Goal: Information Seeking & Learning: Learn about a topic

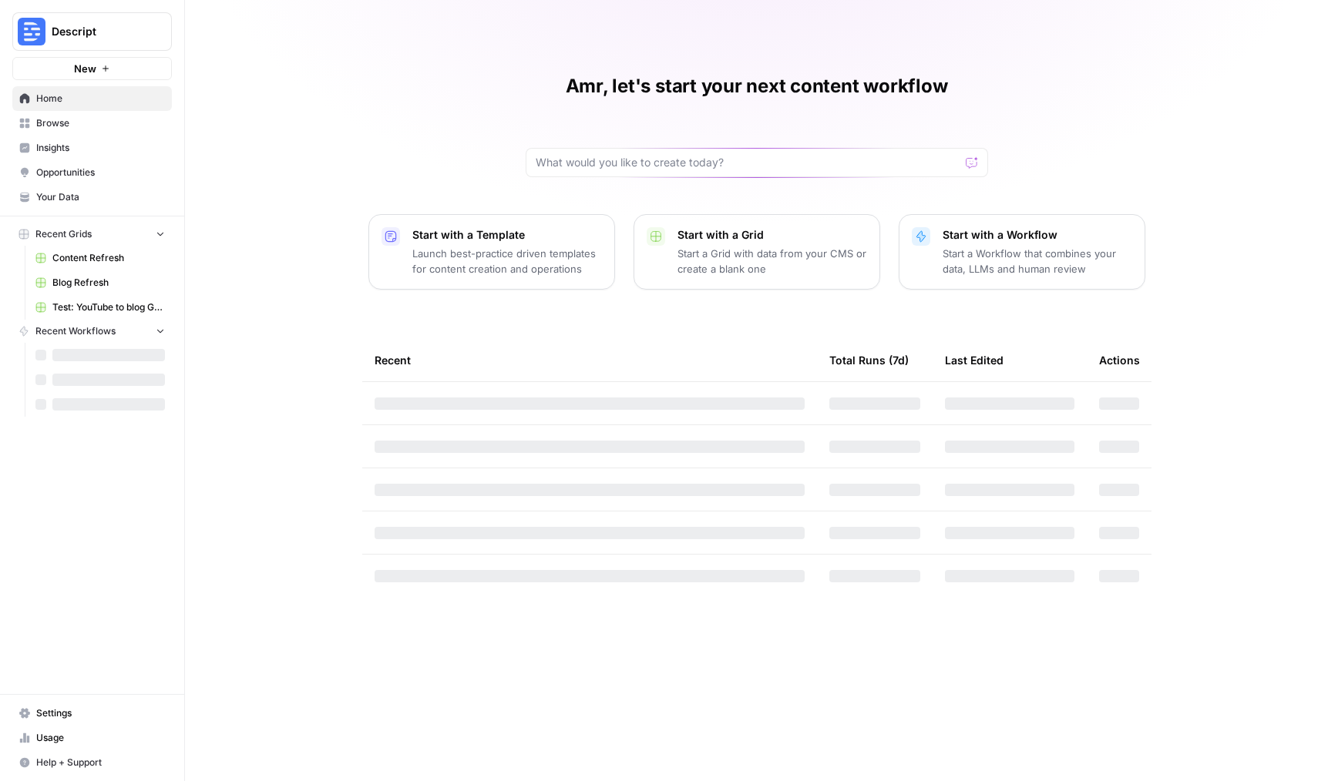
click at [104, 37] on span "Descript" at bounding box center [98, 31] width 93 height 15
type input "synth"
click at [111, 114] on span "Synthesia" at bounding box center [148, 115] width 203 height 15
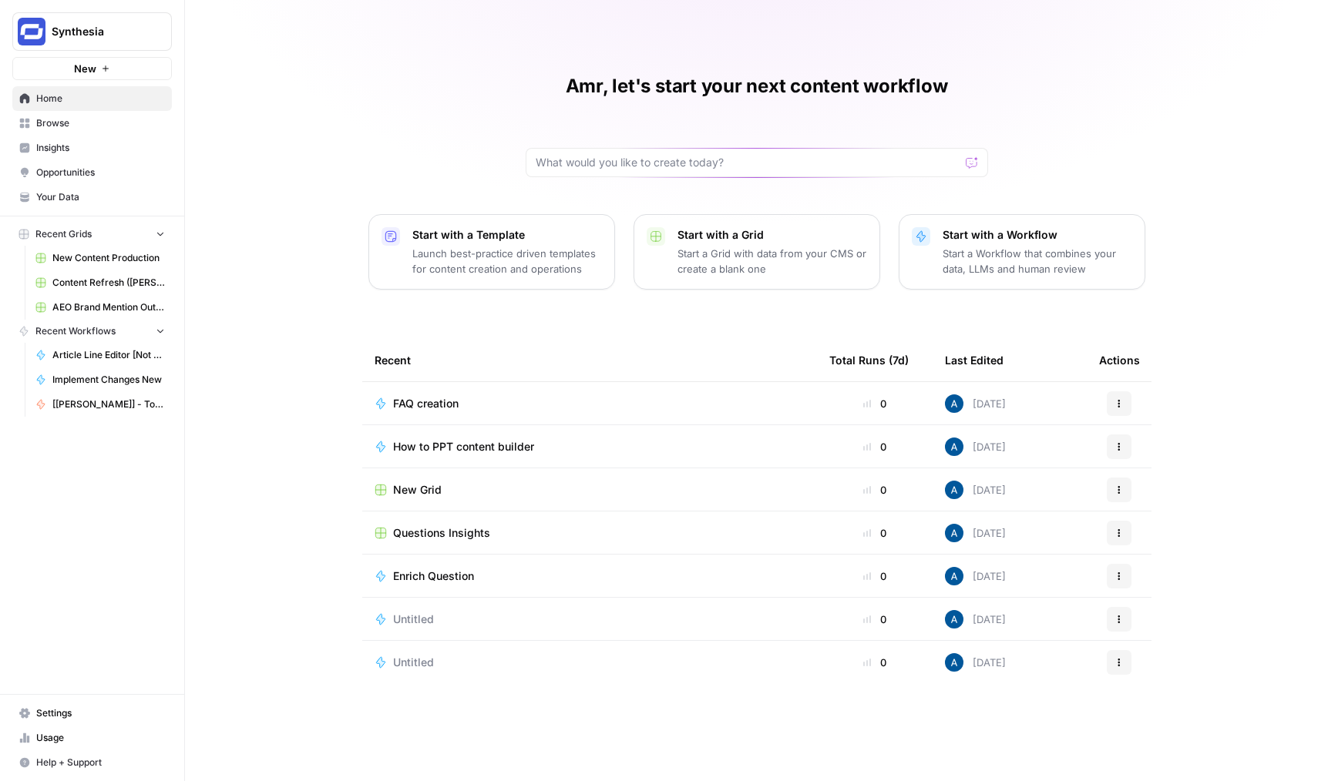
click at [84, 143] on span "Insights" at bounding box center [100, 148] width 129 height 14
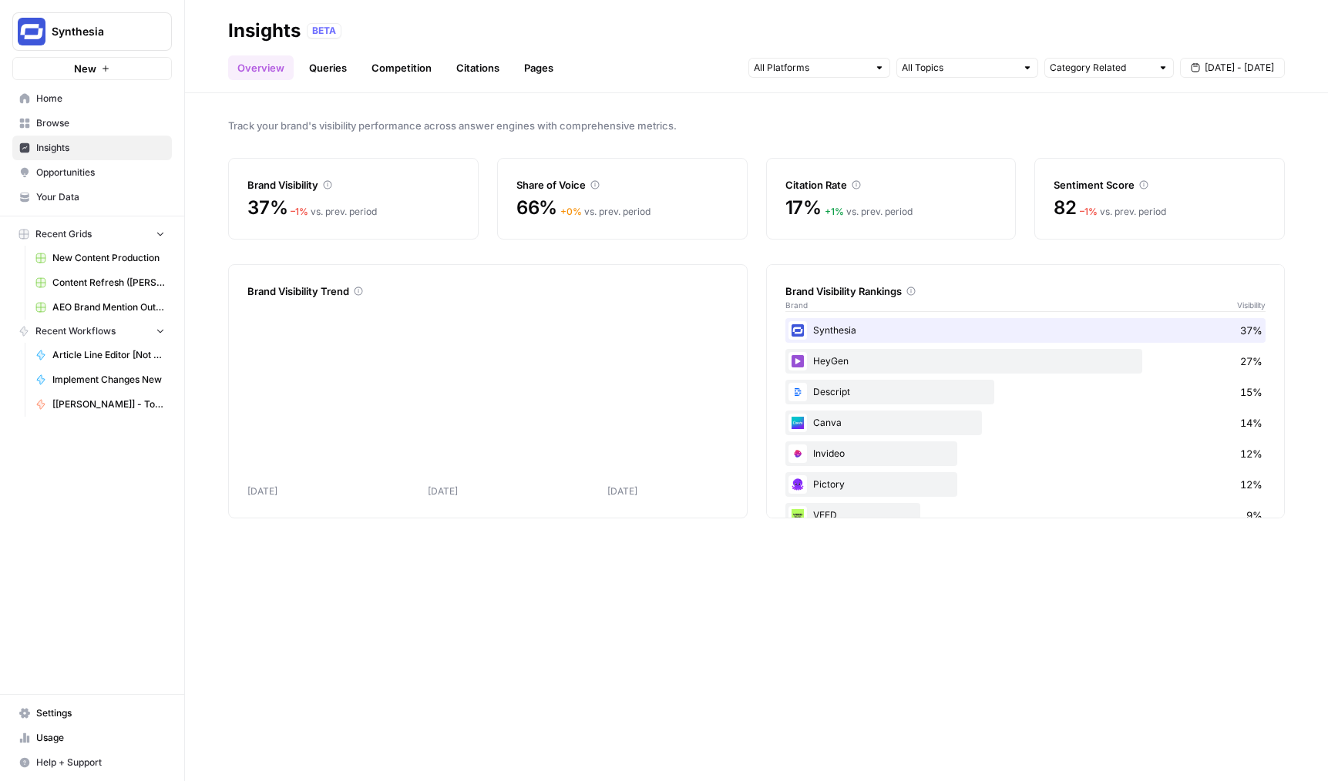
click at [338, 69] on link "Queries" at bounding box center [328, 67] width 56 height 25
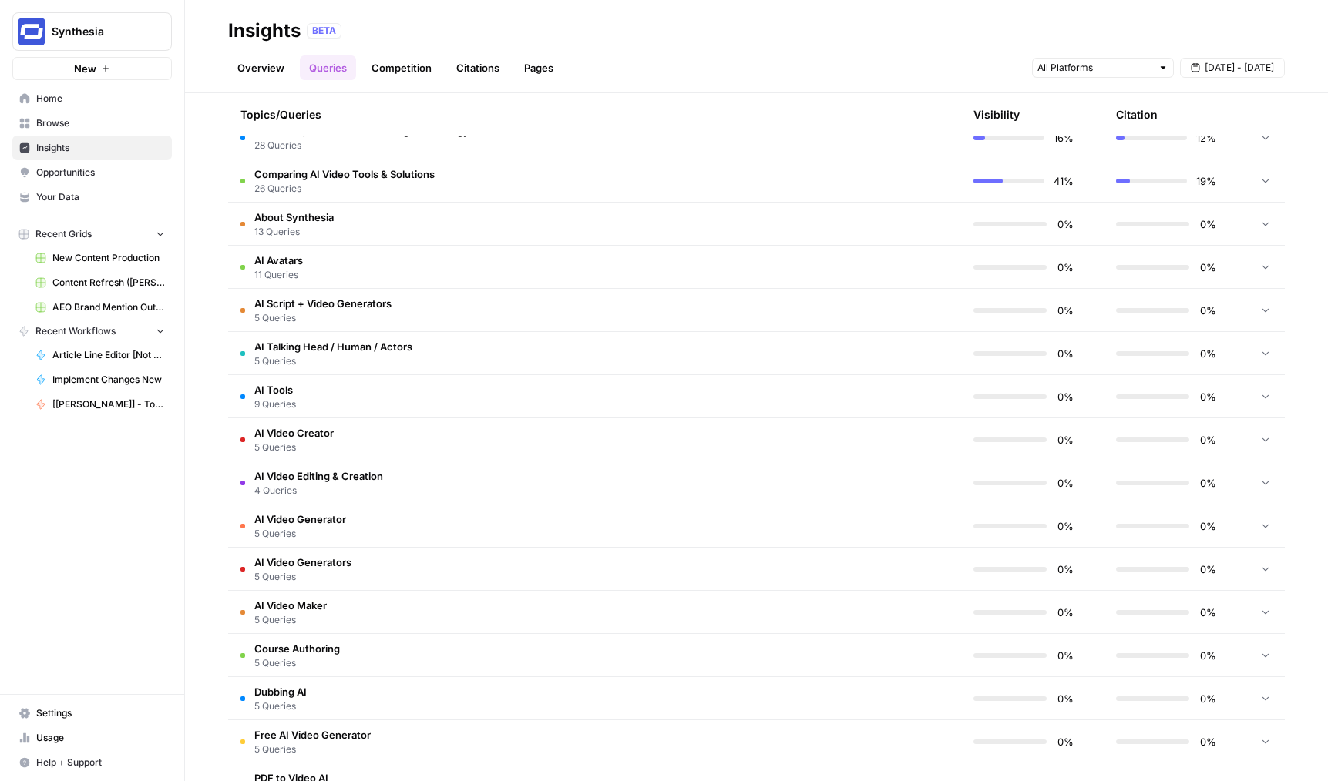
scroll to position [731, 0]
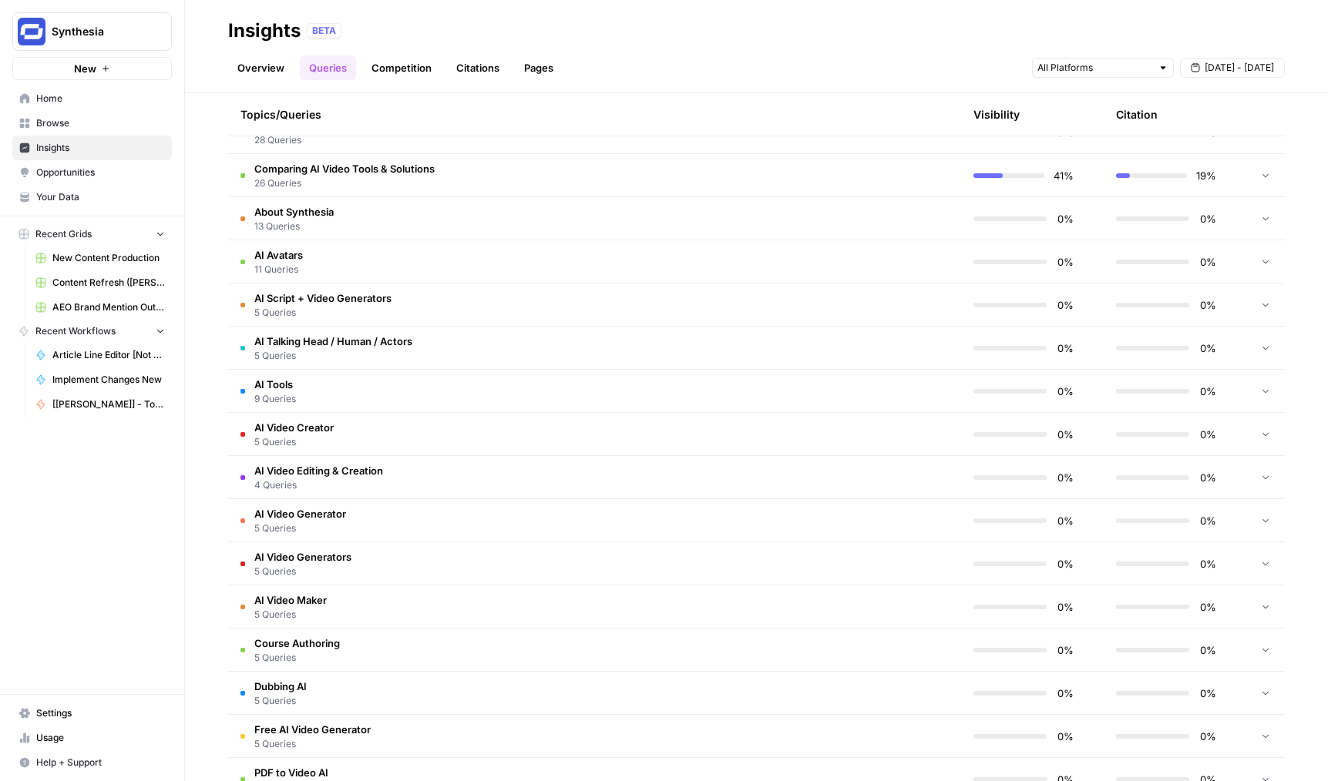
click at [509, 476] on td "AI Video Editing & Creation 4 Queries" at bounding box center [521, 477] width 586 height 42
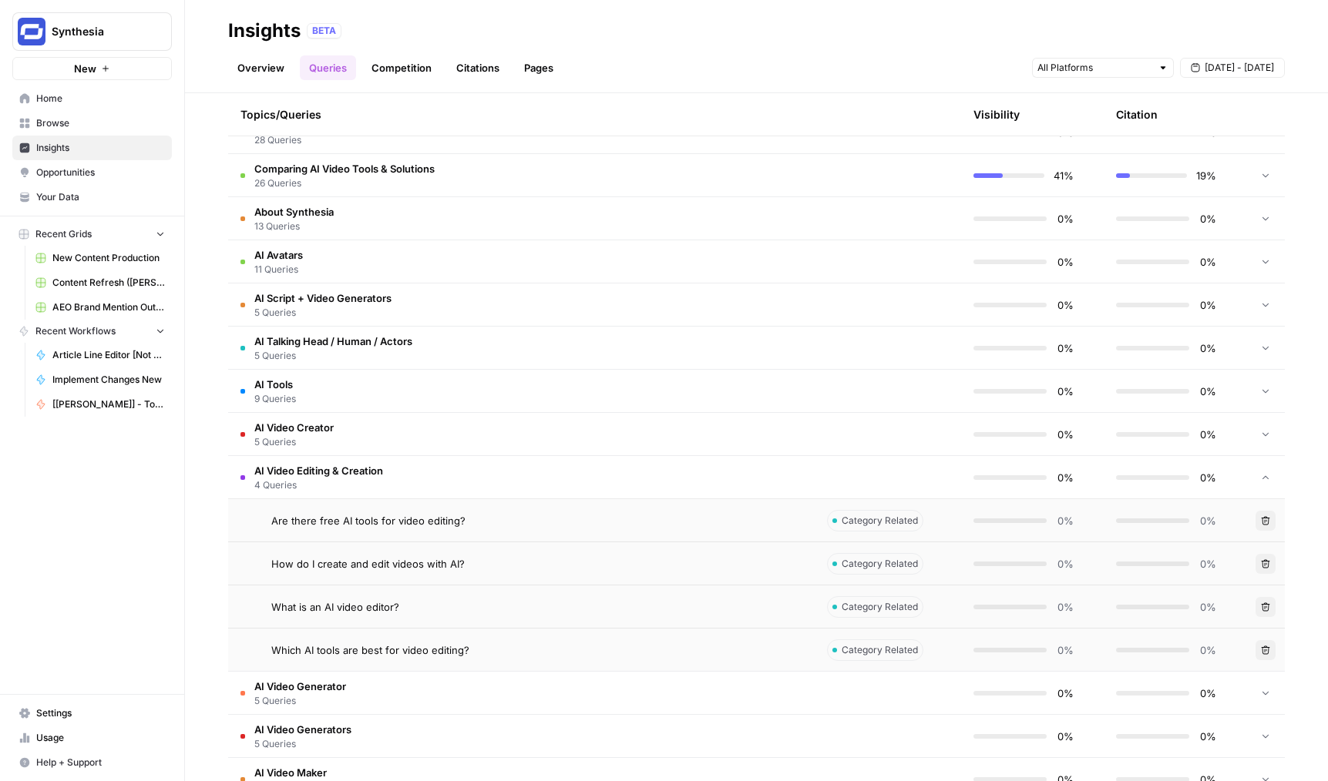
click at [520, 476] on td "AI Video Editing & Creation 4 Queries" at bounding box center [521, 477] width 586 height 42
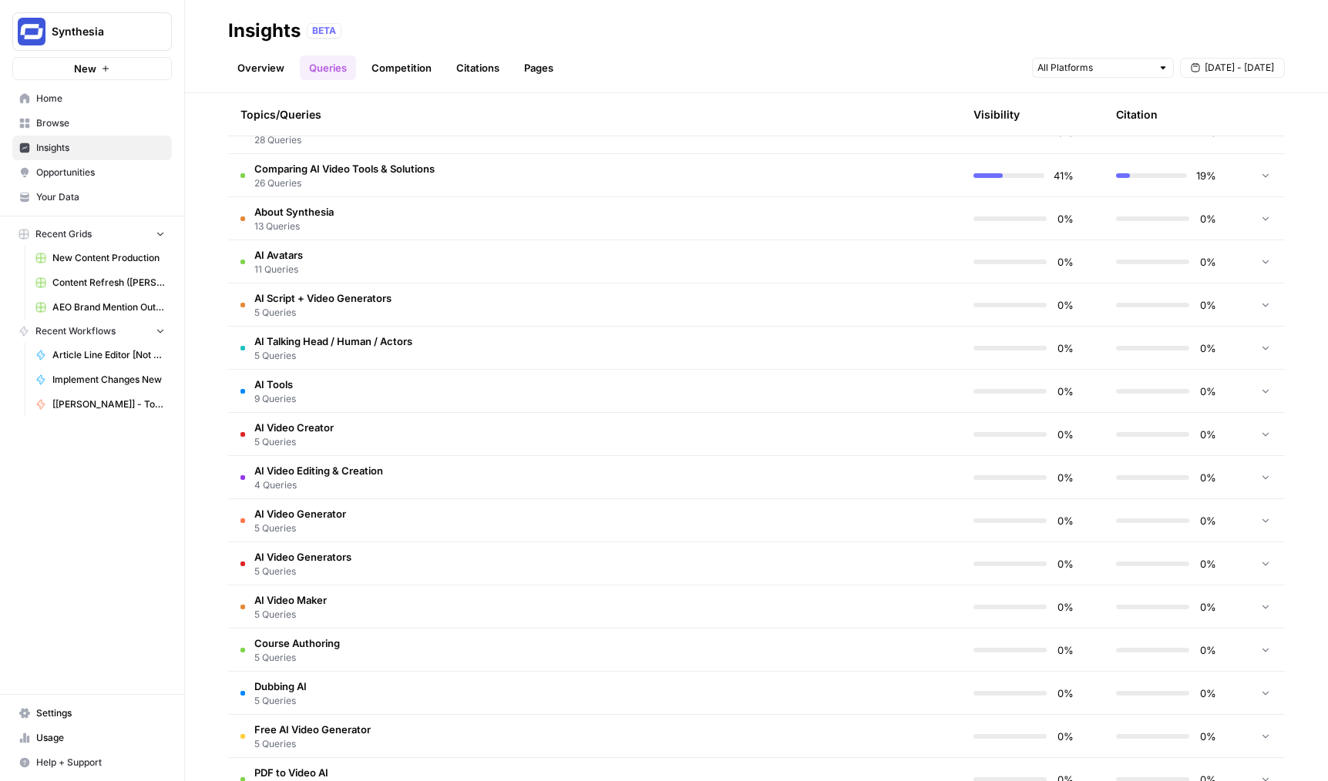
click at [518, 548] on td "AI Video Generators 5 Queries" at bounding box center [521, 564] width 586 height 42
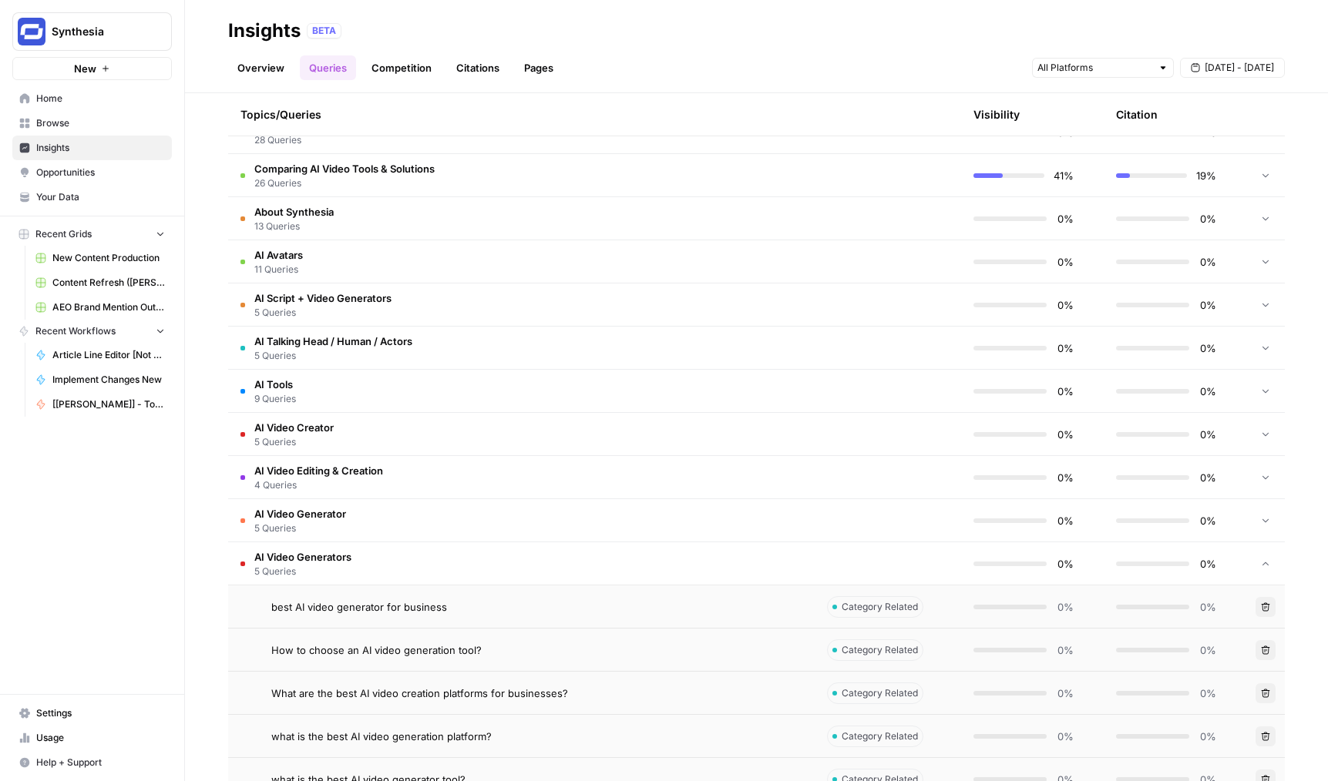
click at [518, 548] on td "AI Video Generators 5 Queries" at bounding box center [521, 564] width 586 height 42
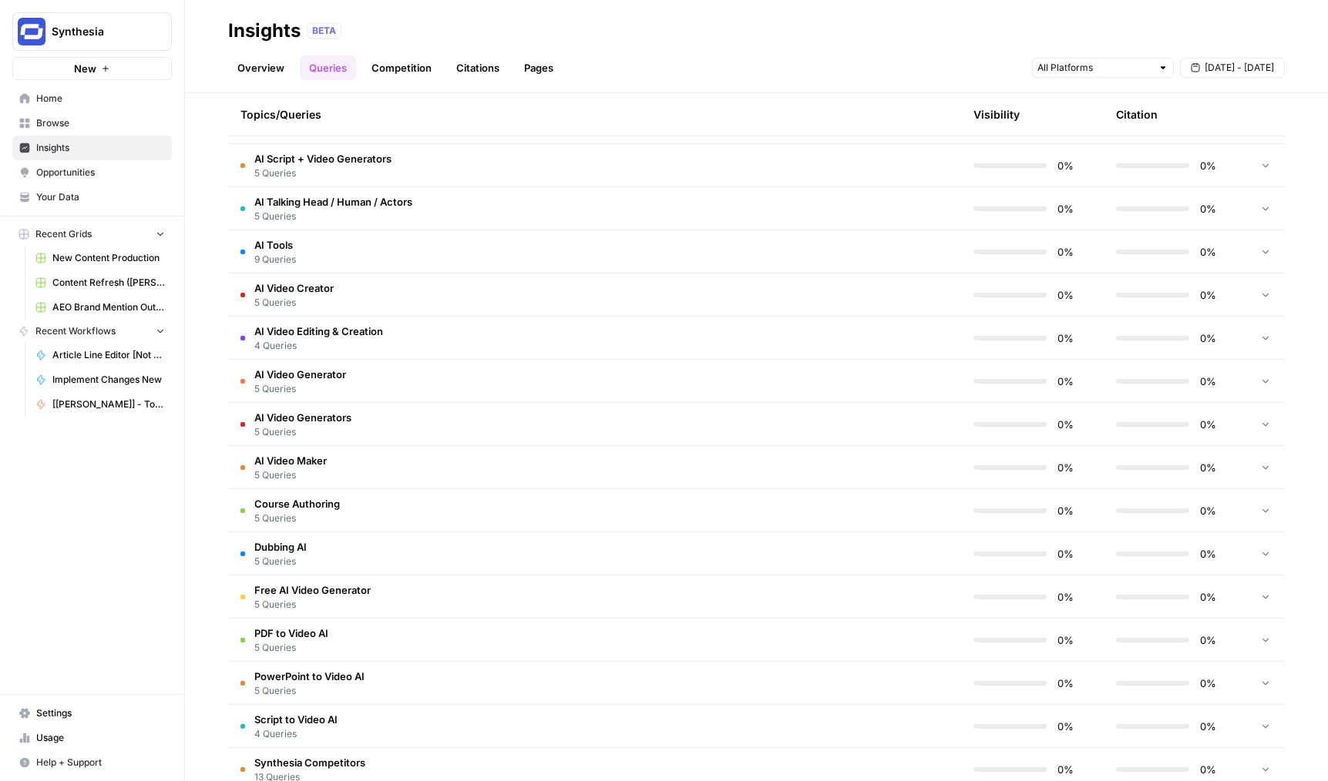
scroll to position [943, 0]
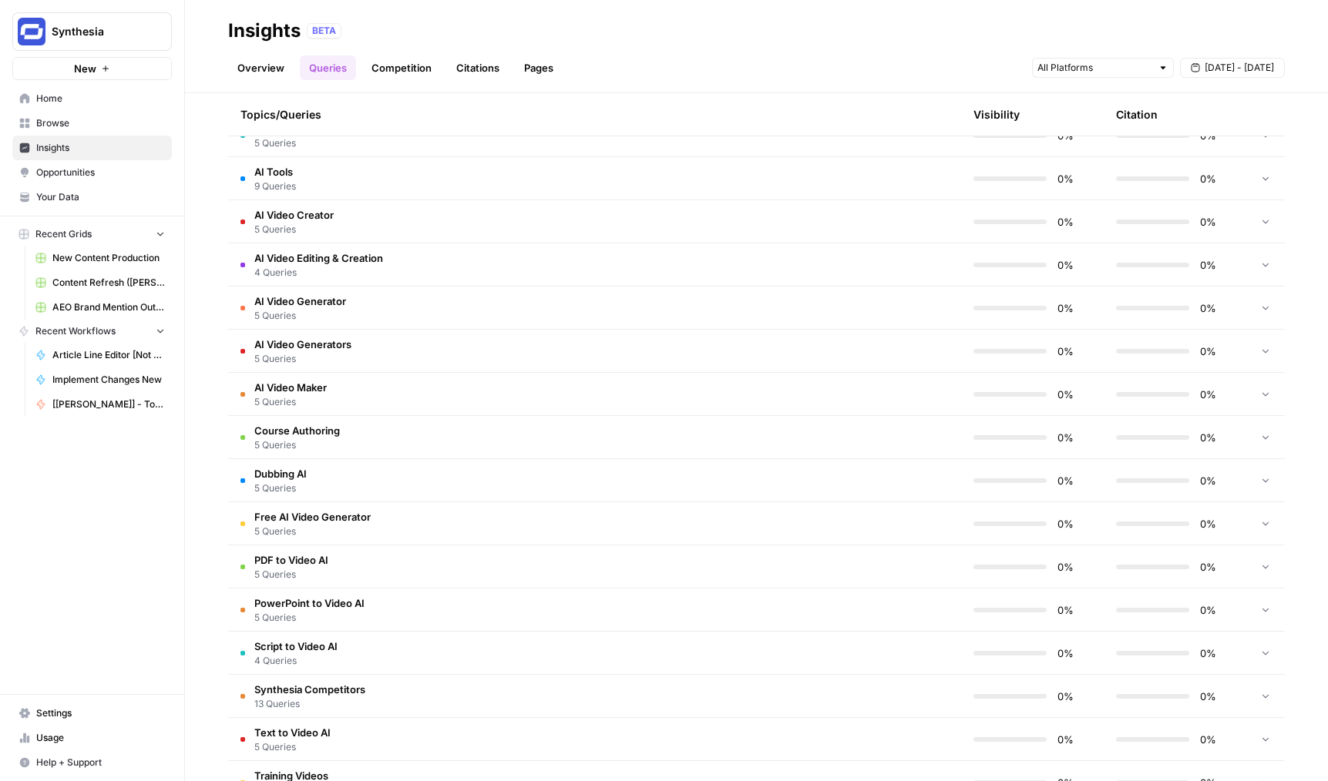
click at [527, 566] on td "PDF to Video AI 5 Queries" at bounding box center [521, 567] width 586 height 42
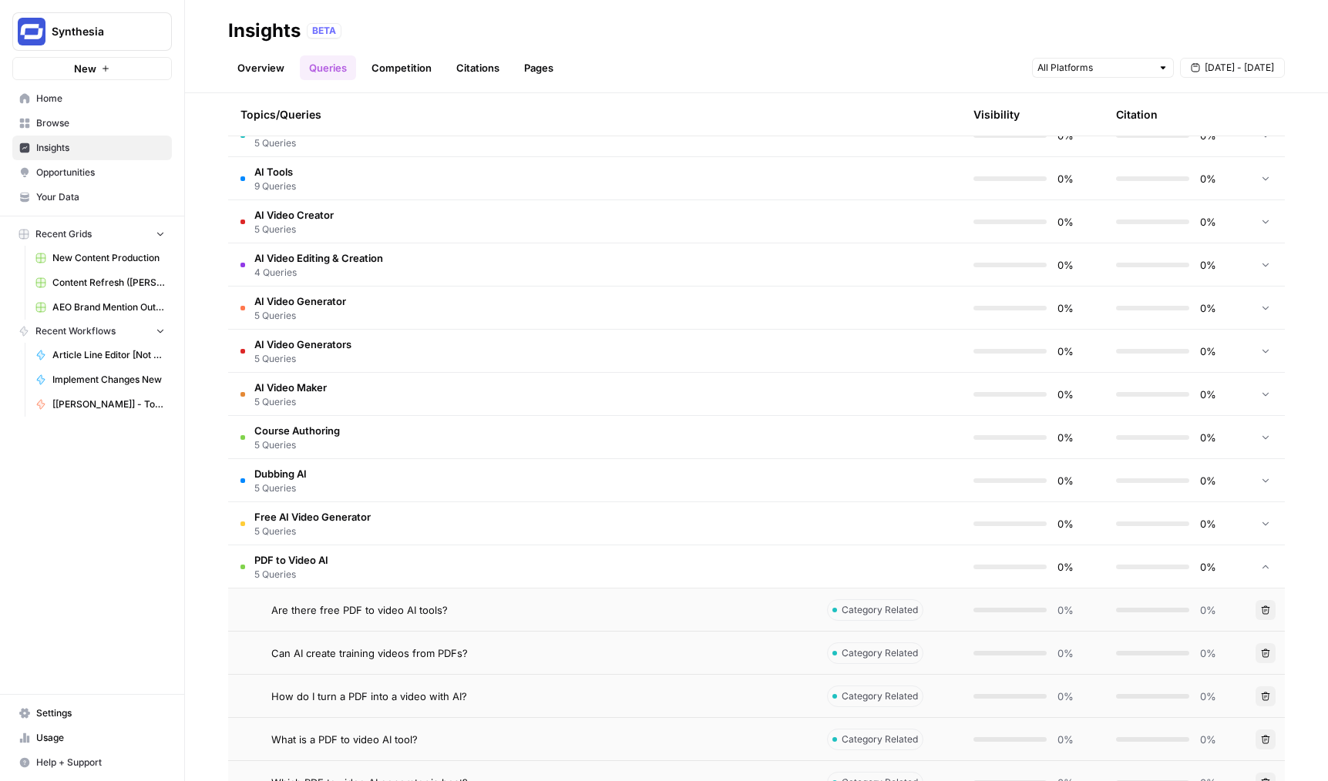
click at [527, 566] on td "PDF to Video AI 5 Queries" at bounding box center [521, 567] width 586 height 42
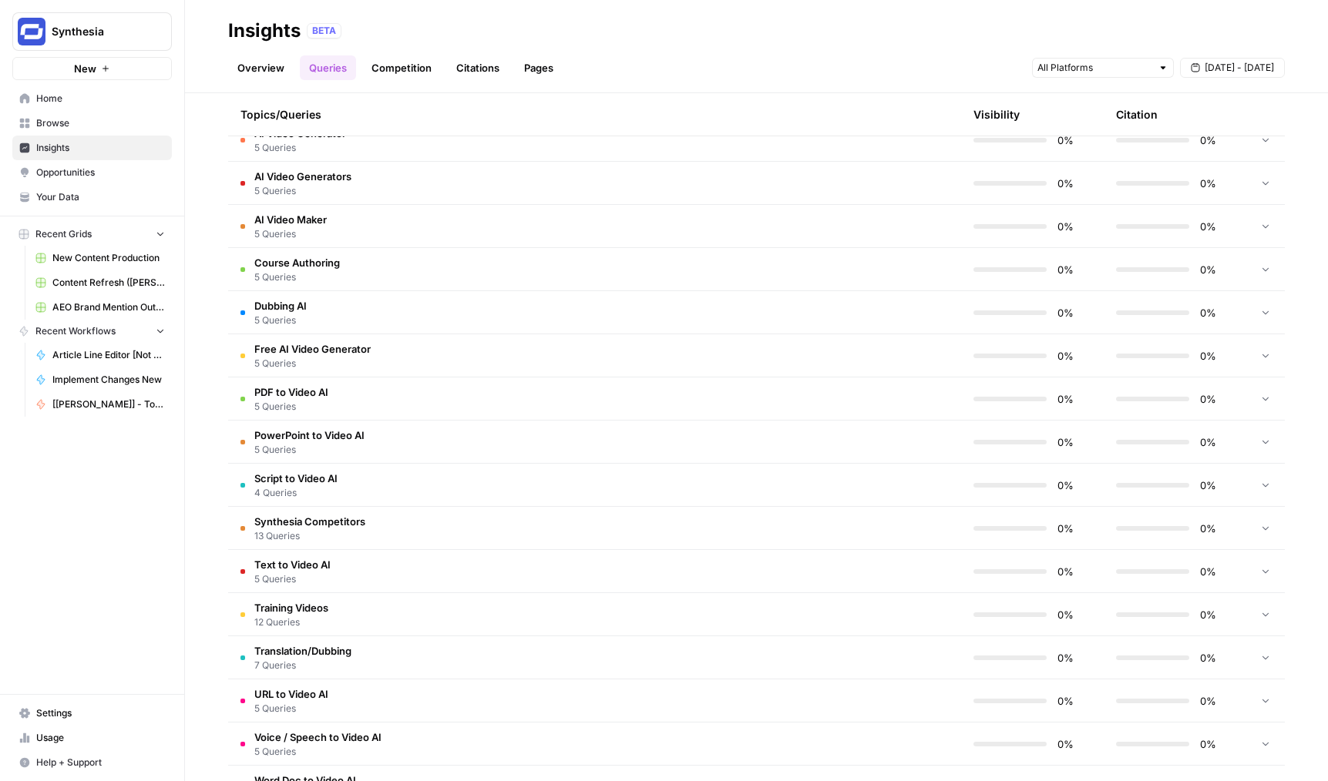
scroll to position [1164, 0]
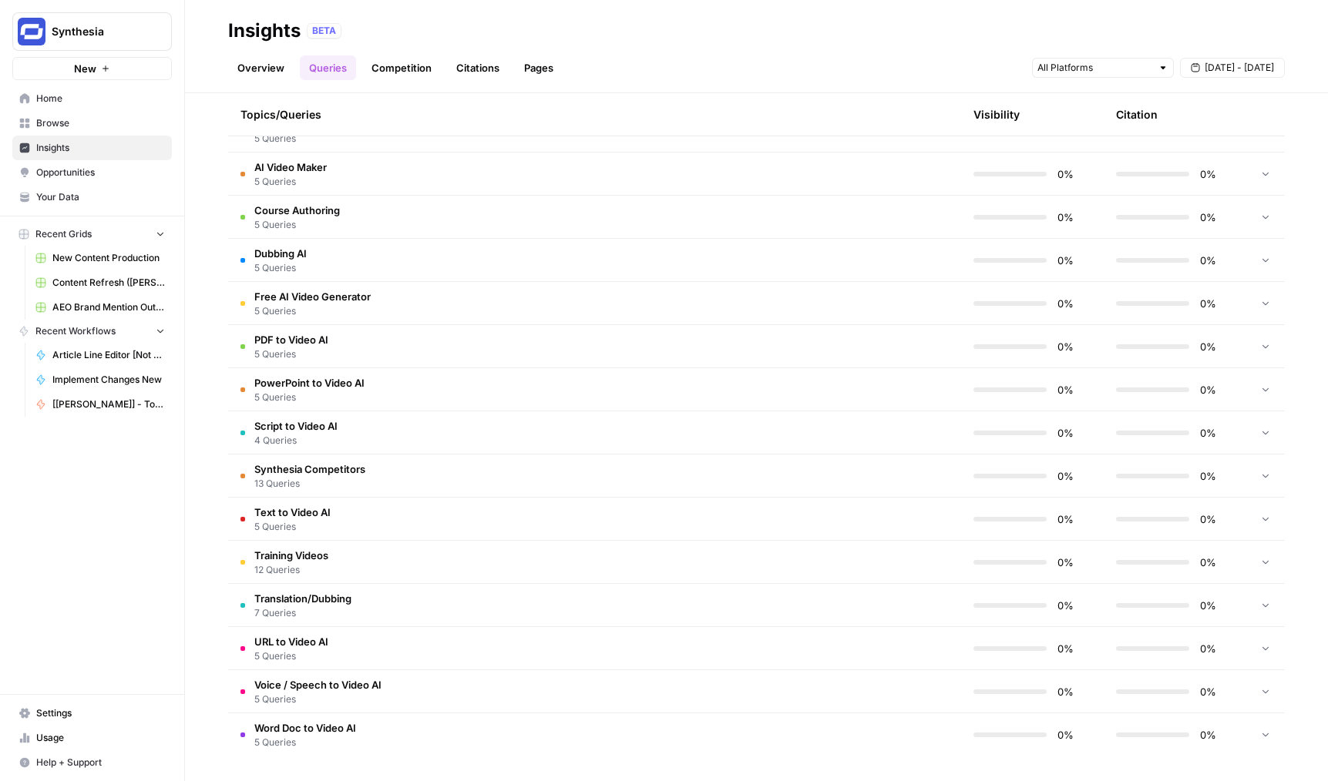
click at [577, 560] on td "Training Videos 12 Queries" at bounding box center [521, 562] width 586 height 42
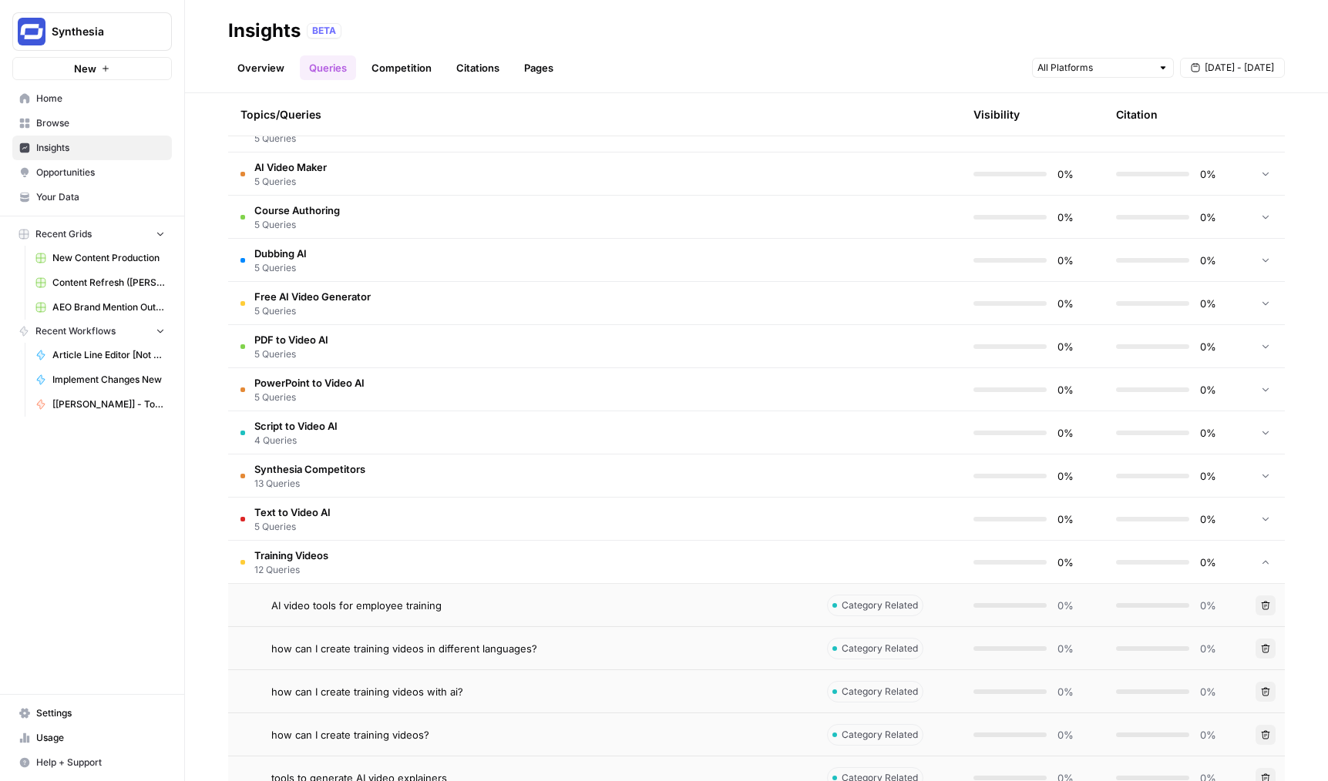
click at [577, 560] on td "Training Videos 12 Queries" at bounding box center [521, 562] width 586 height 42
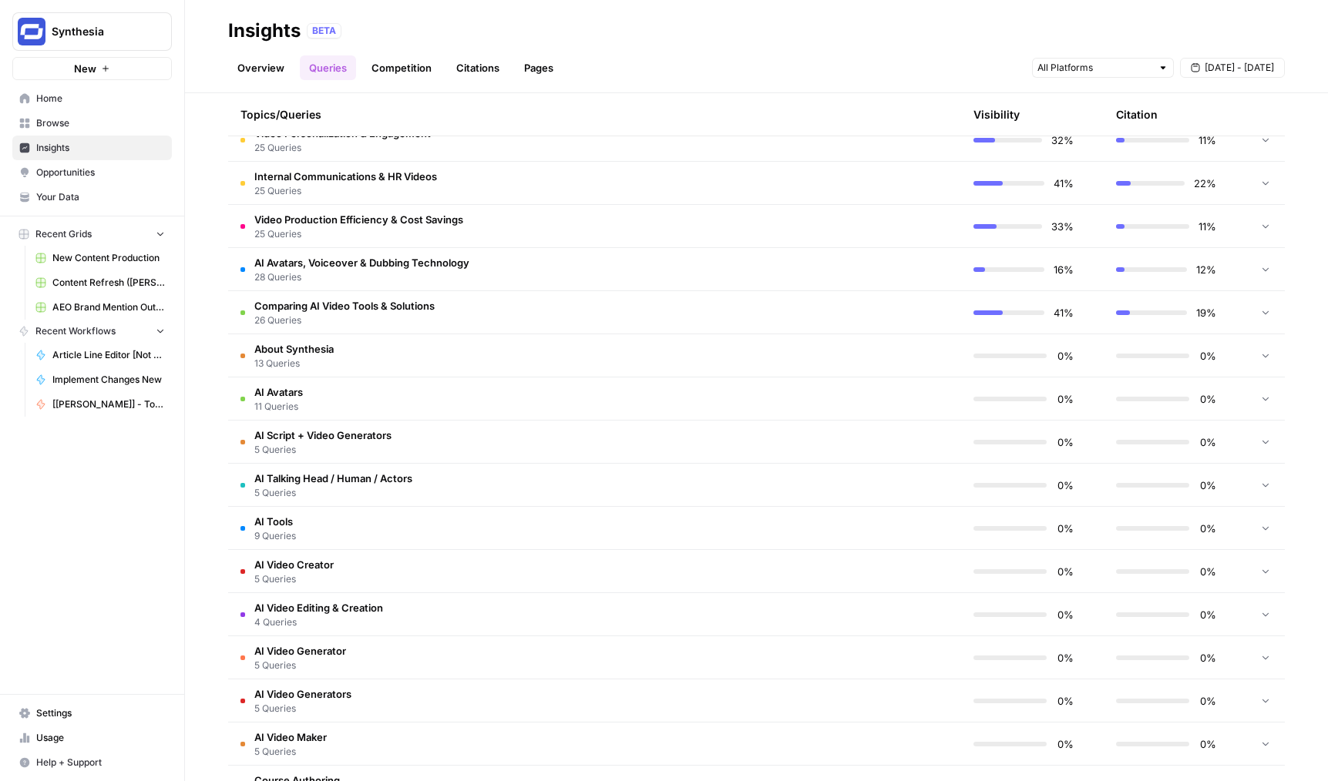
scroll to position [586, 0]
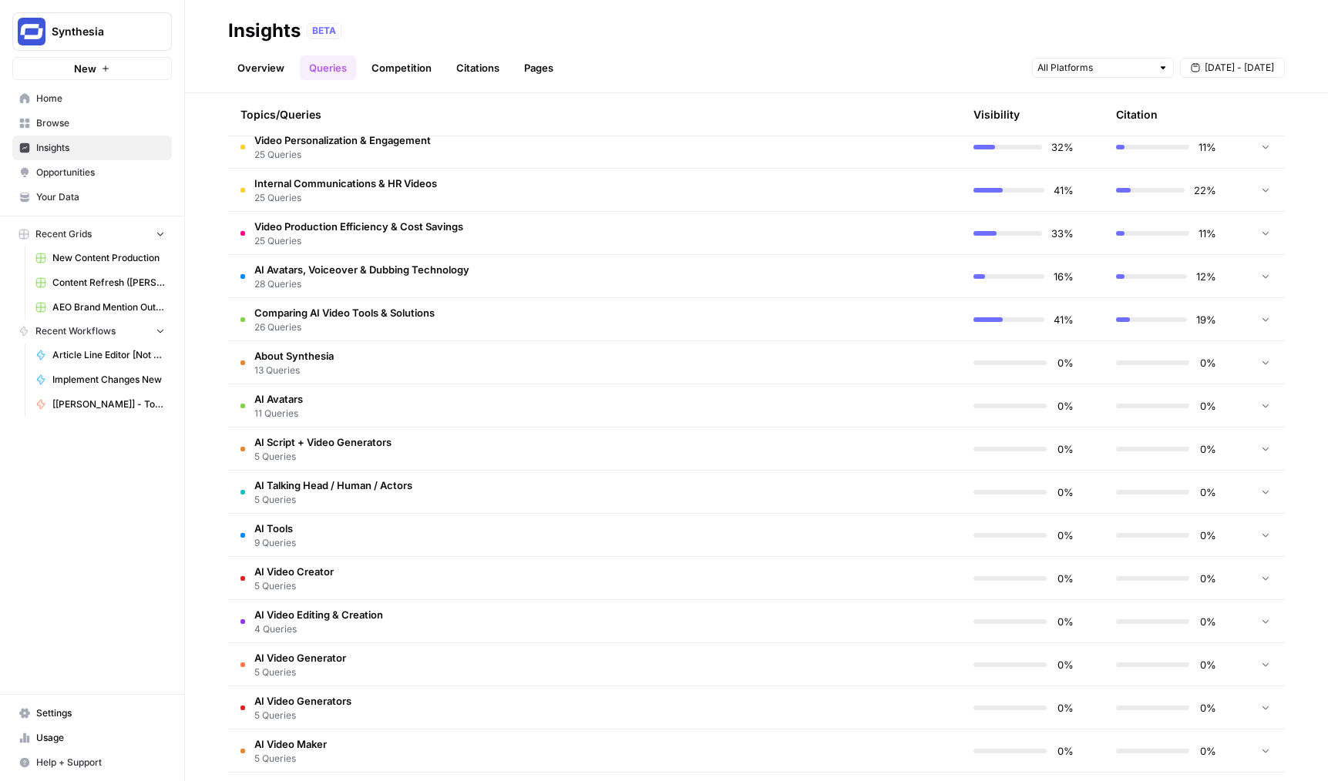
click at [467, 356] on td "About Synthesia 13 Queries" at bounding box center [521, 362] width 586 height 42
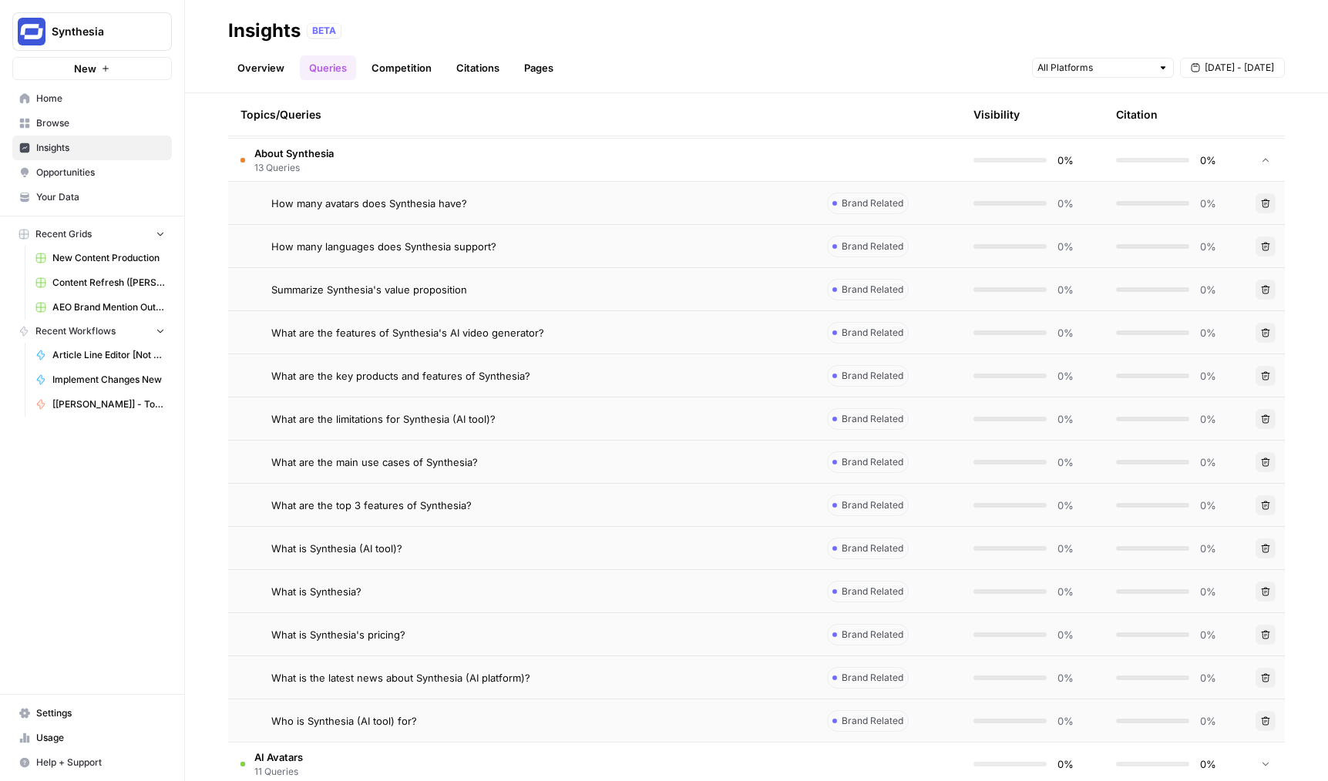
scroll to position [734, 0]
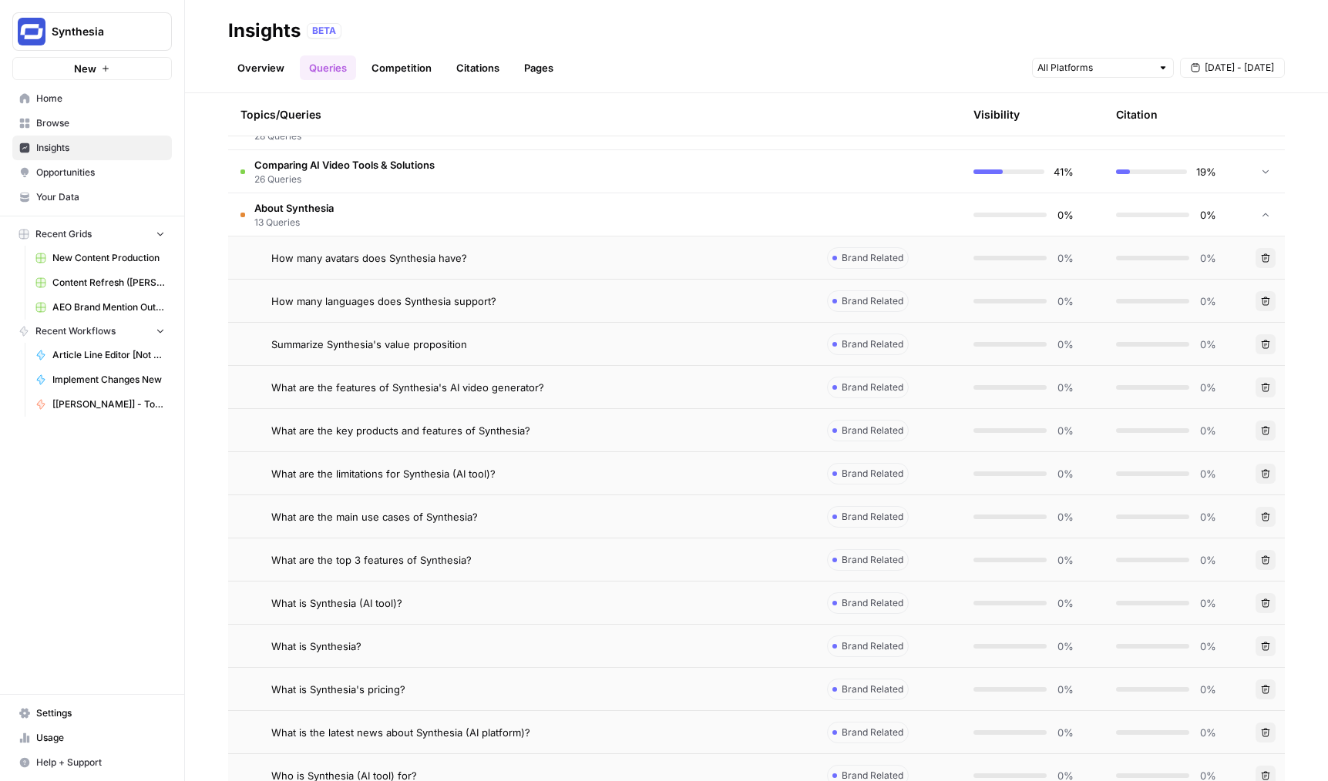
click at [554, 213] on td "About Synthesia 13 Queries" at bounding box center [521, 214] width 586 height 42
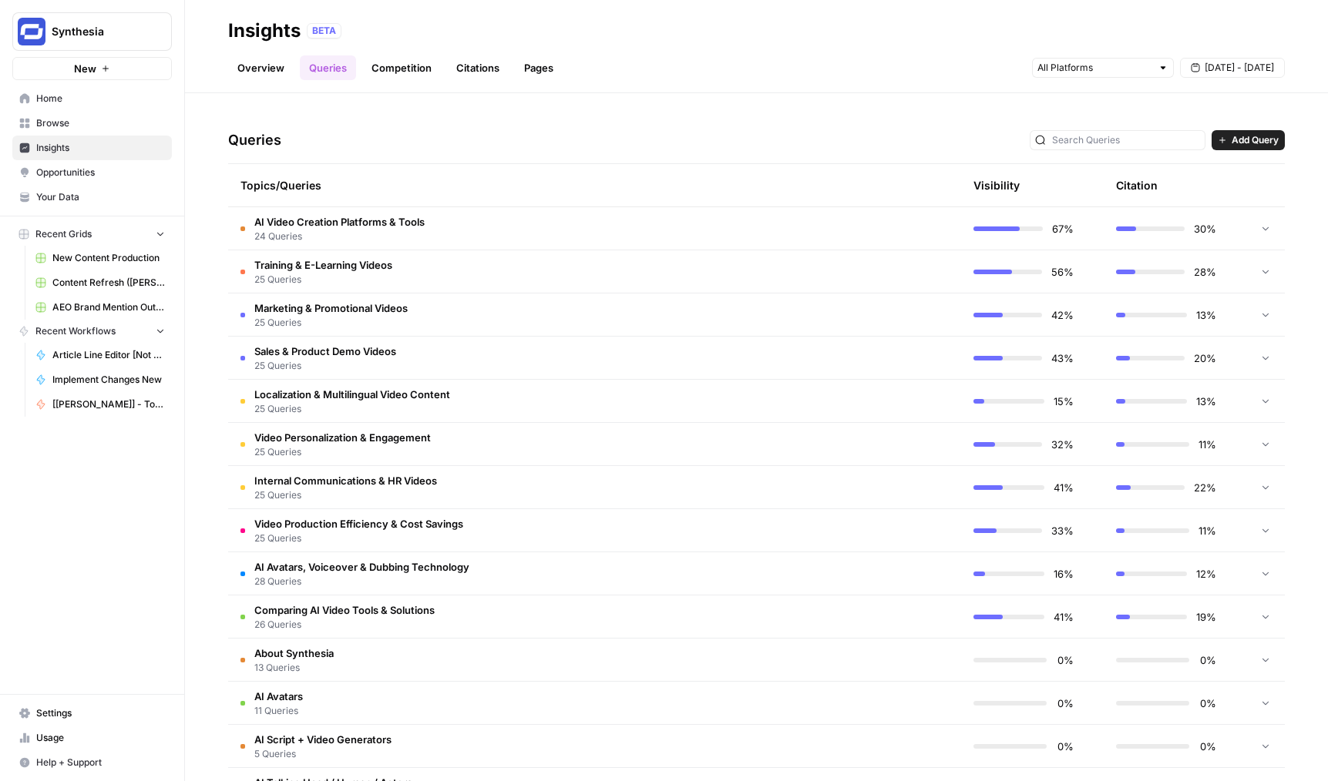
scroll to position [0, 0]
